Goal: Information Seeking & Learning: Learn about a topic

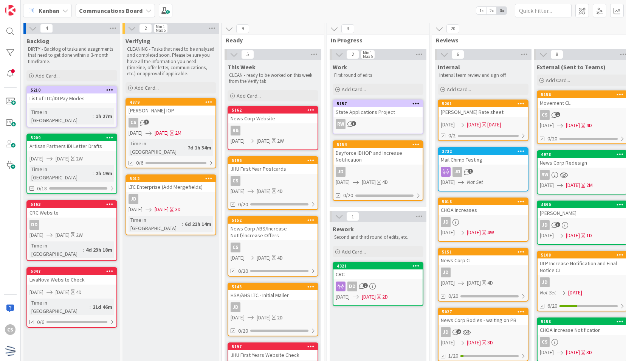
click at [491, 113] on div "[PERSON_NAME] Rate sheet" at bounding box center [482, 112] width 89 height 10
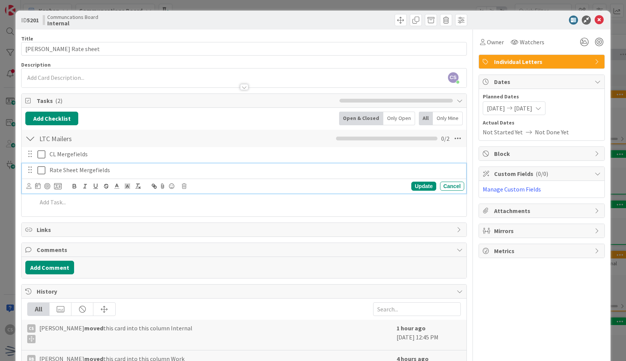
click at [42, 169] on icon at bounding box center [41, 170] width 8 height 9
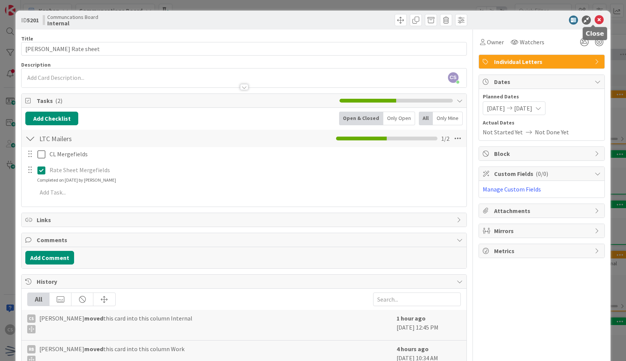
click at [597, 22] on icon at bounding box center [599, 19] width 9 height 9
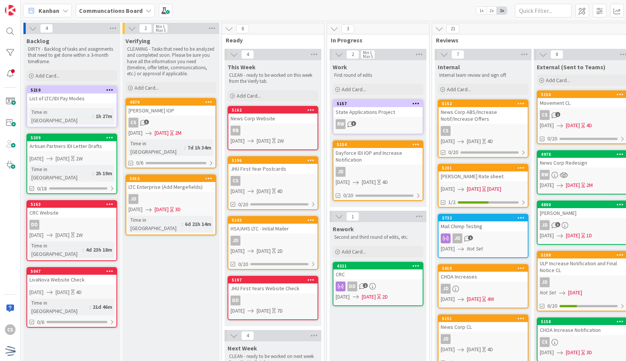
click at [497, 124] on link "5152 News Corp ABS/Increase Notif/Increase Offers CS [DATE] [DATE] 4D 0/20" at bounding box center [483, 128] width 91 height 58
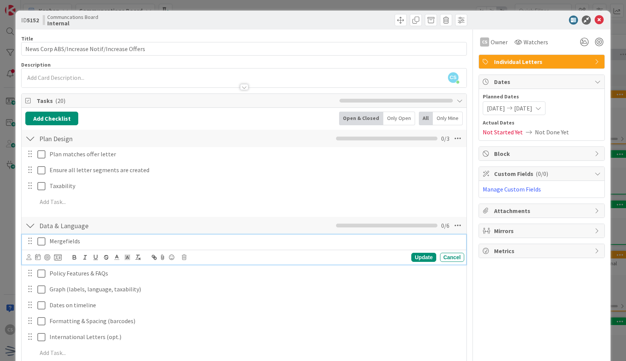
click at [41, 241] on icon at bounding box center [41, 241] width 8 height 9
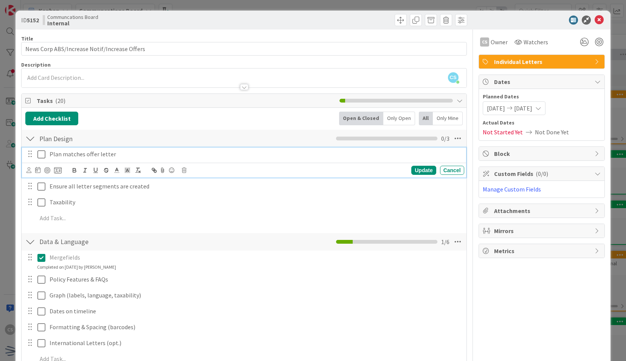
click at [42, 152] on icon at bounding box center [41, 154] width 8 height 9
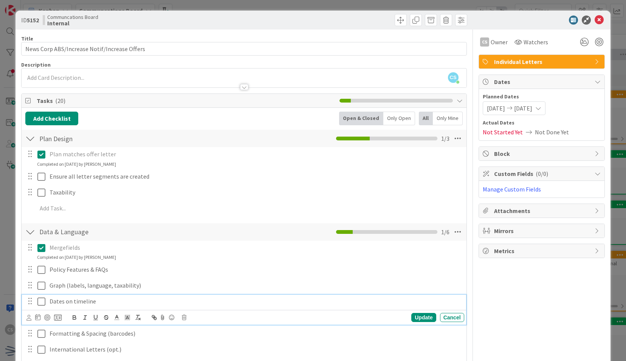
click at [42, 299] on icon at bounding box center [41, 301] width 8 height 9
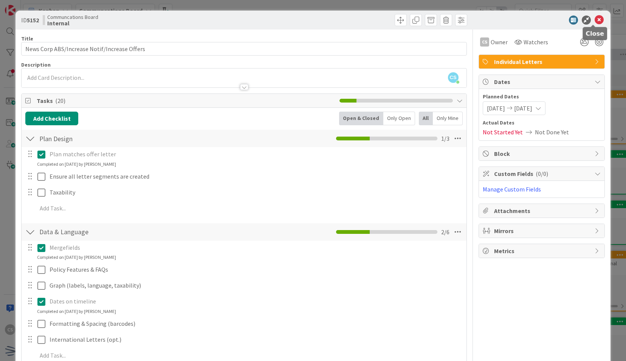
click at [595, 19] on icon at bounding box center [599, 19] width 9 height 9
